Goal: Information Seeking & Learning: Learn about a topic

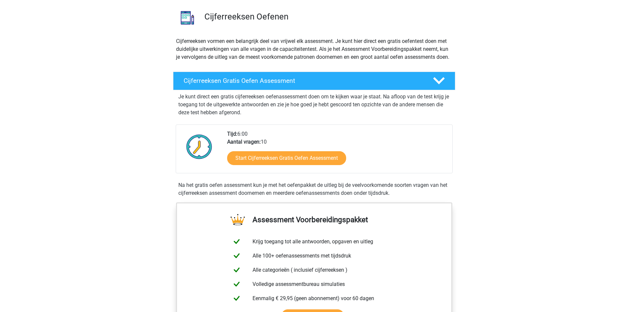
scroll to position [48, 0]
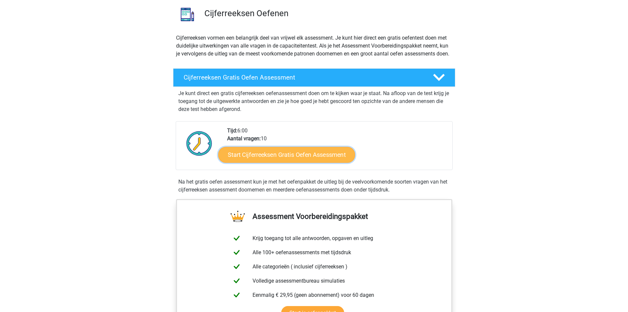
click at [312, 162] on link "Start Cijferreeksen Gratis Oefen Assessment" at bounding box center [286, 154] width 137 height 16
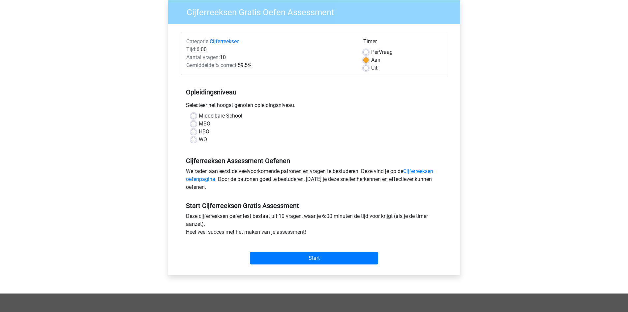
scroll to position [54, 0]
click at [199, 123] on label "MBO" at bounding box center [205, 123] width 12 height 8
click at [194, 123] on input "MBO" at bounding box center [193, 122] width 5 height 7
radio input "true"
click at [360, 256] on input "Start" at bounding box center [314, 257] width 128 height 13
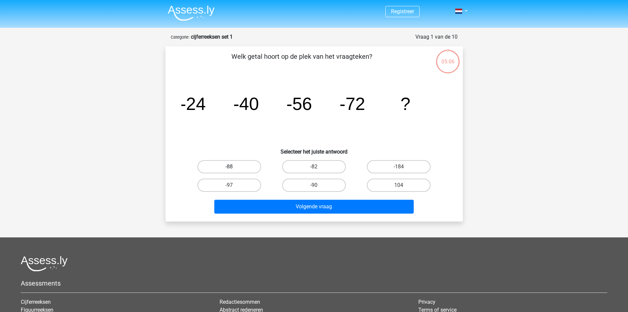
click at [243, 168] on label "-88" at bounding box center [230, 166] width 64 height 13
click at [234, 168] on input "-88" at bounding box center [231, 169] width 4 height 4
radio input "true"
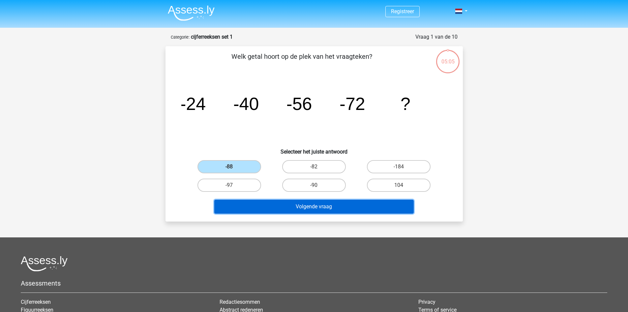
click at [324, 208] on button "Volgende vraag" at bounding box center [314, 207] width 200 height 14
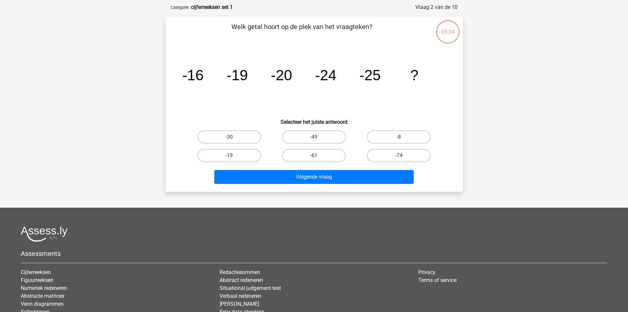
scroll to position [33, 0]
